Goal: Transaction & Acquisition: Purchase product/service

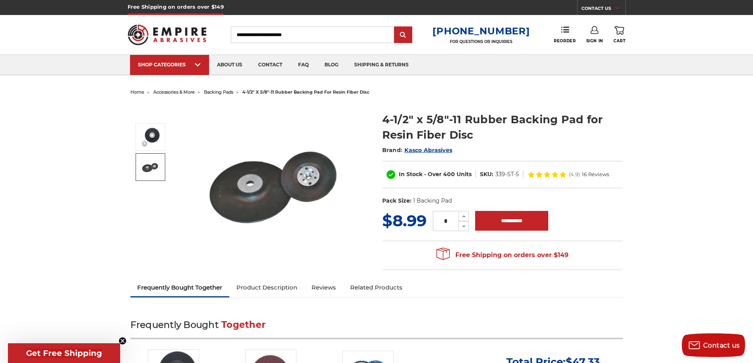
click at [152, 173] on img at bounding box center [151, 167] width 20 height 20
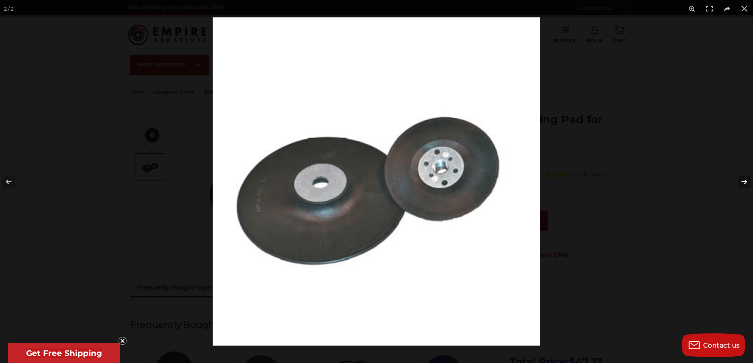
click at [741, 178] on button at bounding box center [739, 182] width 28 height 40
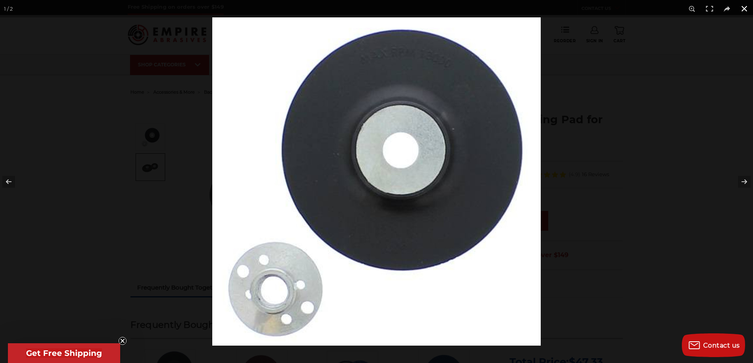
click at [650, 164] on div at bounding box center [588, 198] width 753 height 363
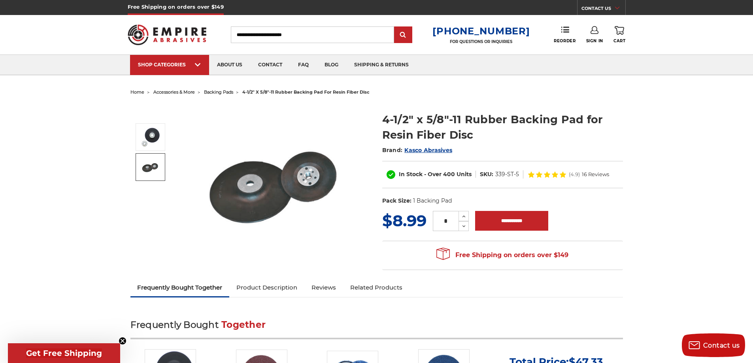
click at [598, 175] on span "16 Reviews" at bounding box center [595, 174] width 27 height 5
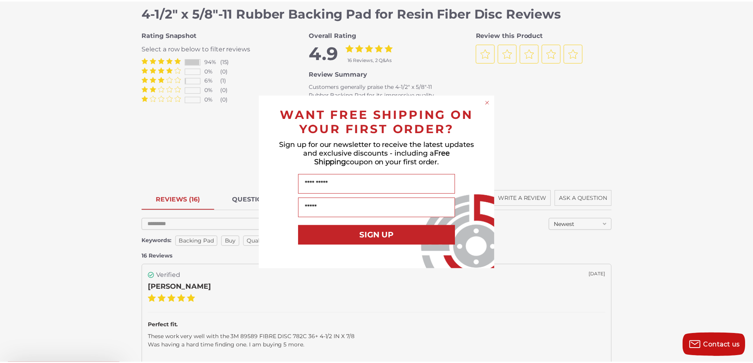
scroll to position [786, 0]
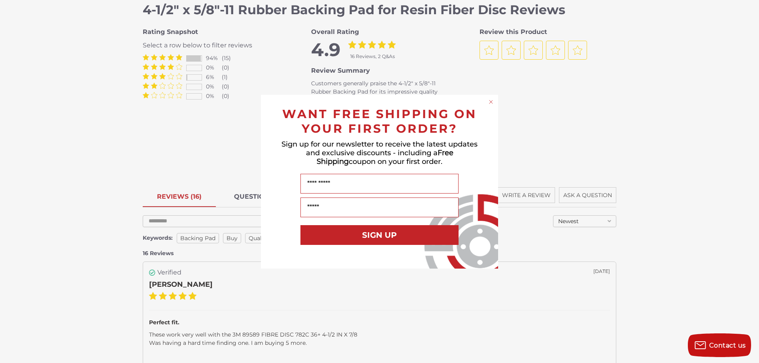
click at [492, 101] on icon "Close dialog" at bounding box center [490, 101] width 3 height 3
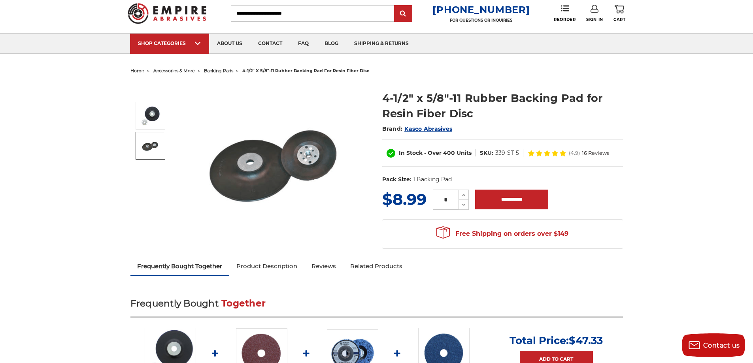
scroll to position [0, 0]
